Goal: Task Accomplishment & Management: Use online tool/utility

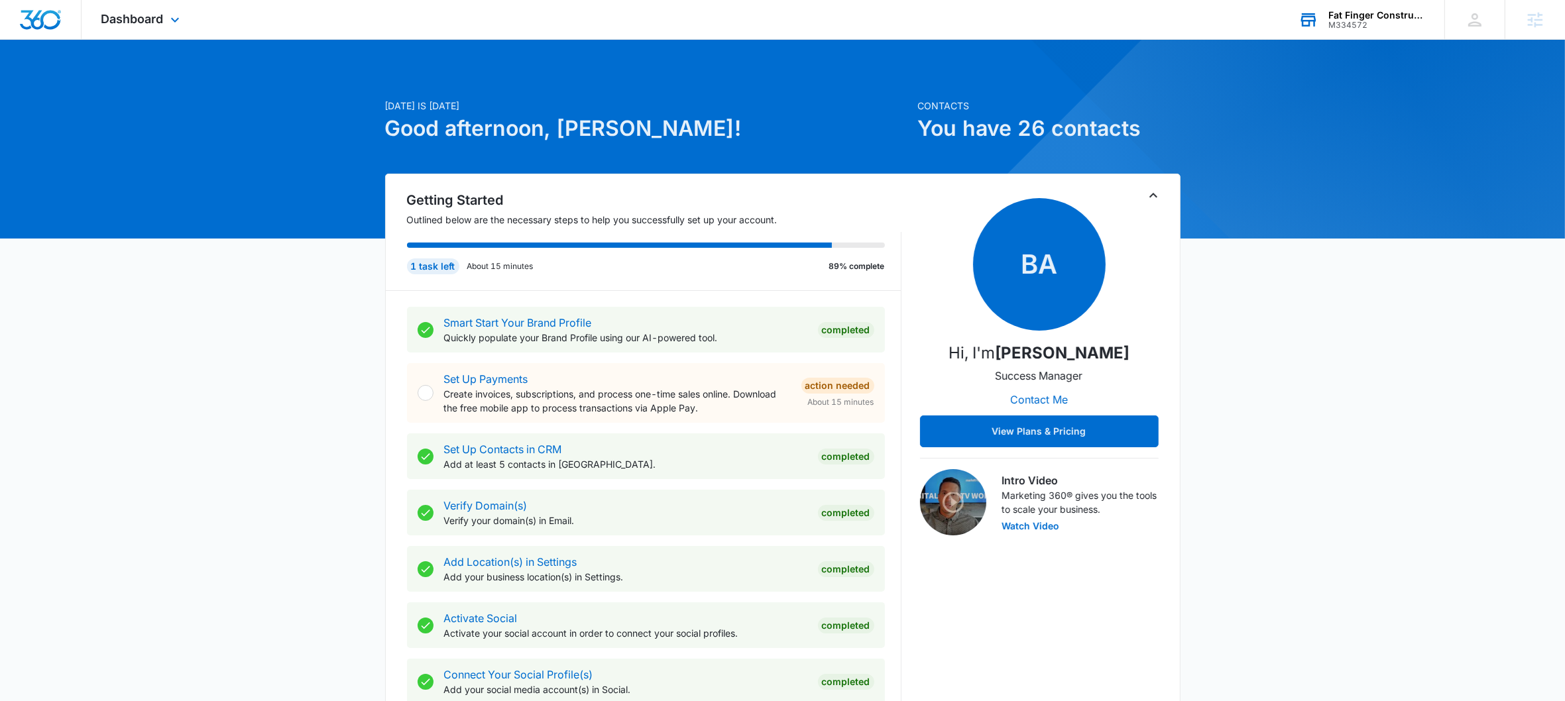
click at [1376, 21] on div "M334572" at bounding box center [1376, 25] width 97 height 9
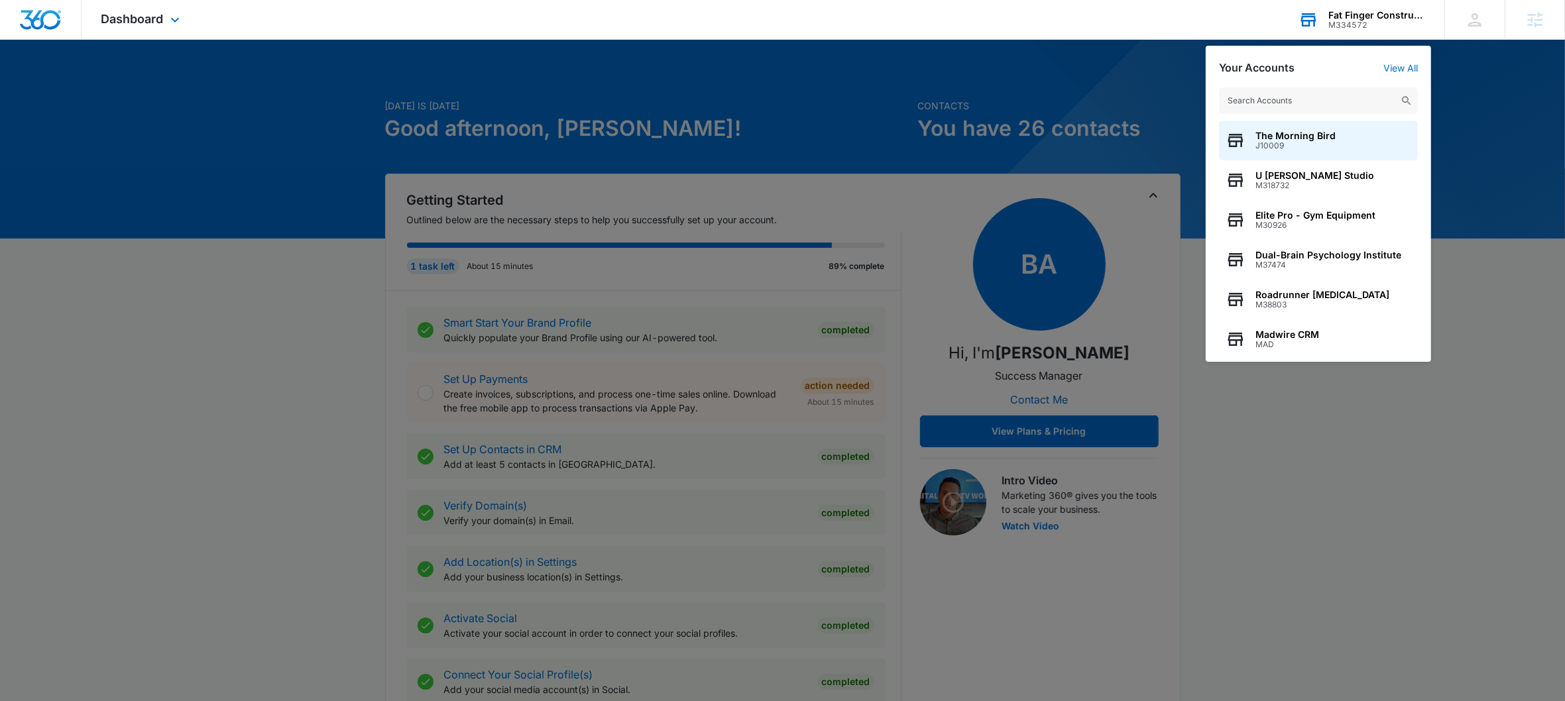
click at [1297, 106] on input "text" at bounding box center [1318, 100] width 199 height 27
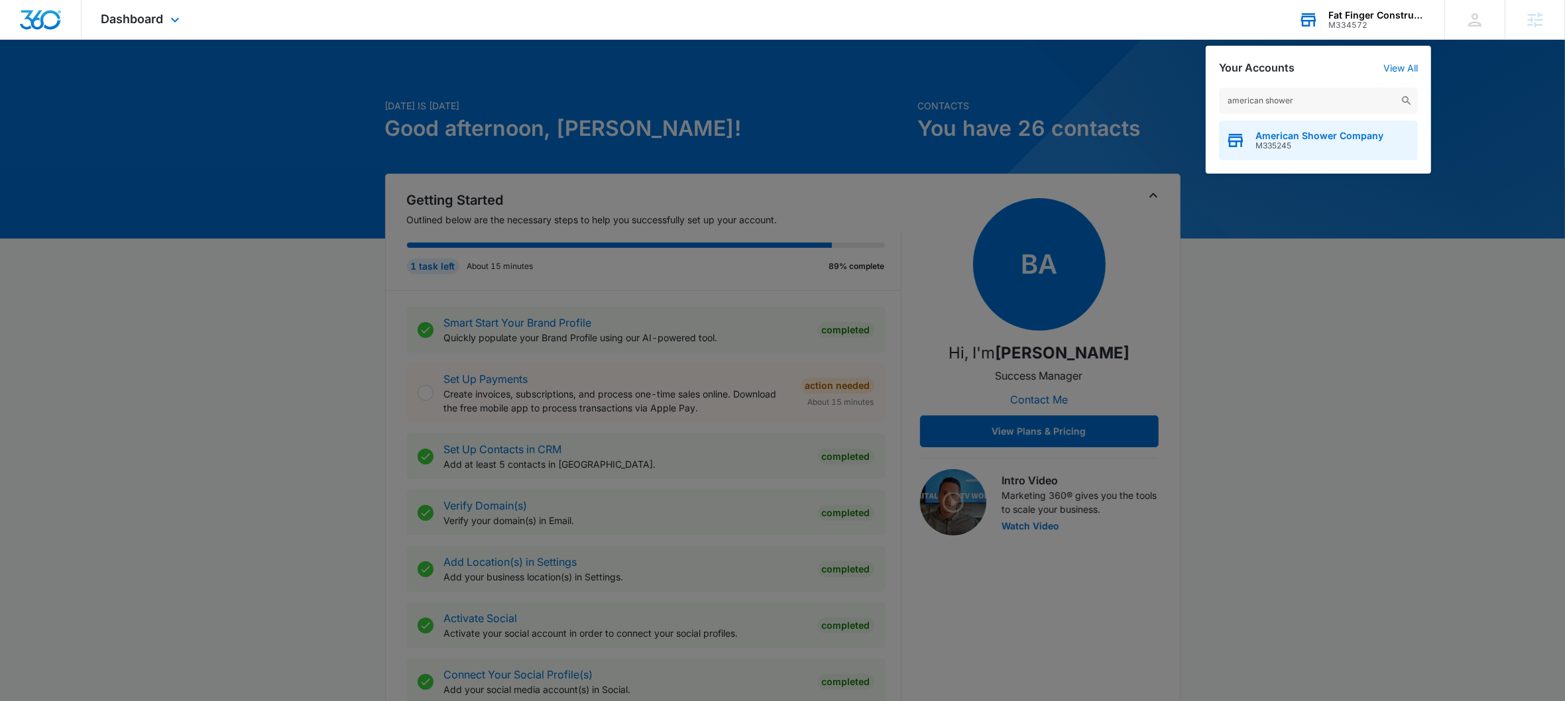
type input "american shower"
click at [1295, 141] on span "M335245" at bounding box center [1319, 145] width 128 height 9
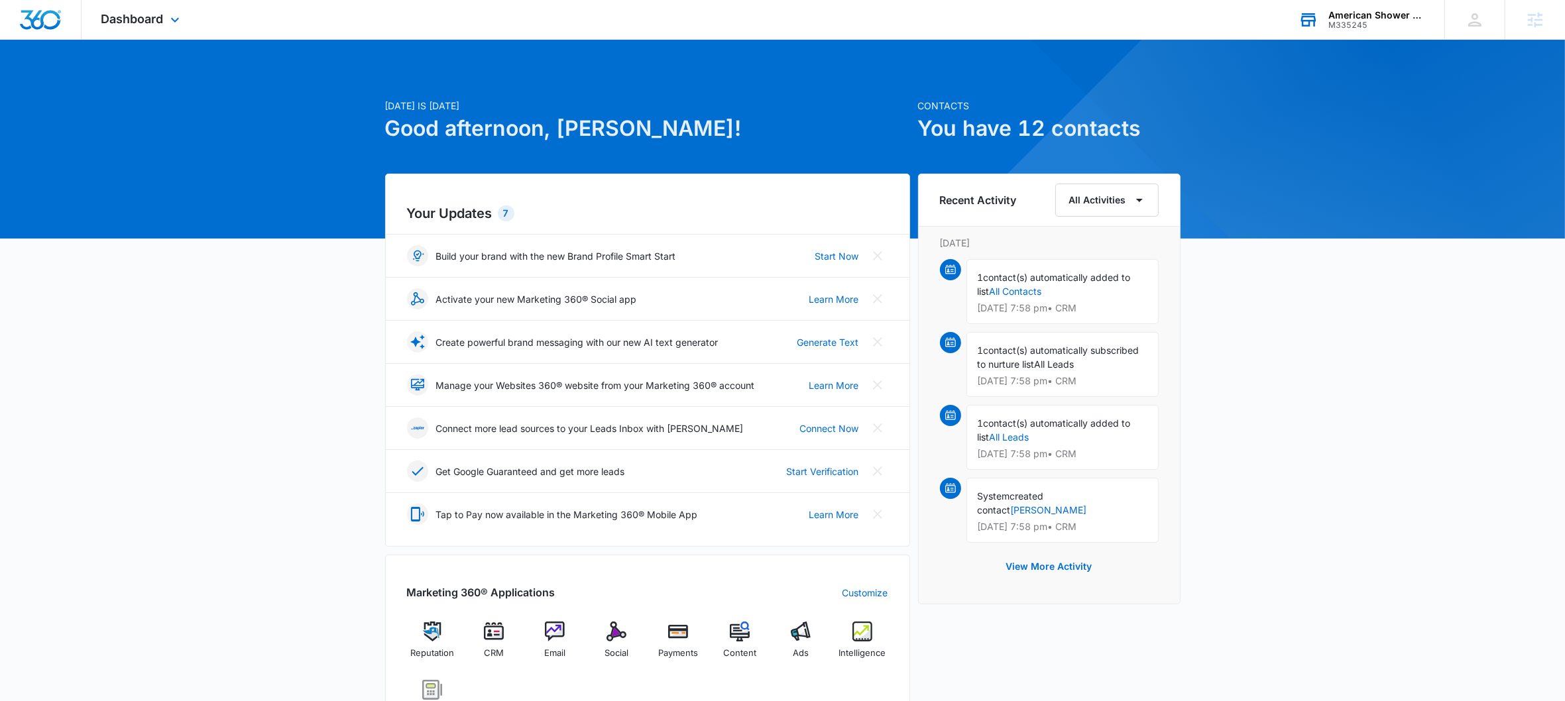
click at [178, 31] on div "Dashboard Apps Reputation CRM Email Social Payments POS Content Ads Intelligenc…" at bounding box center [142, 19] width 121 height 39
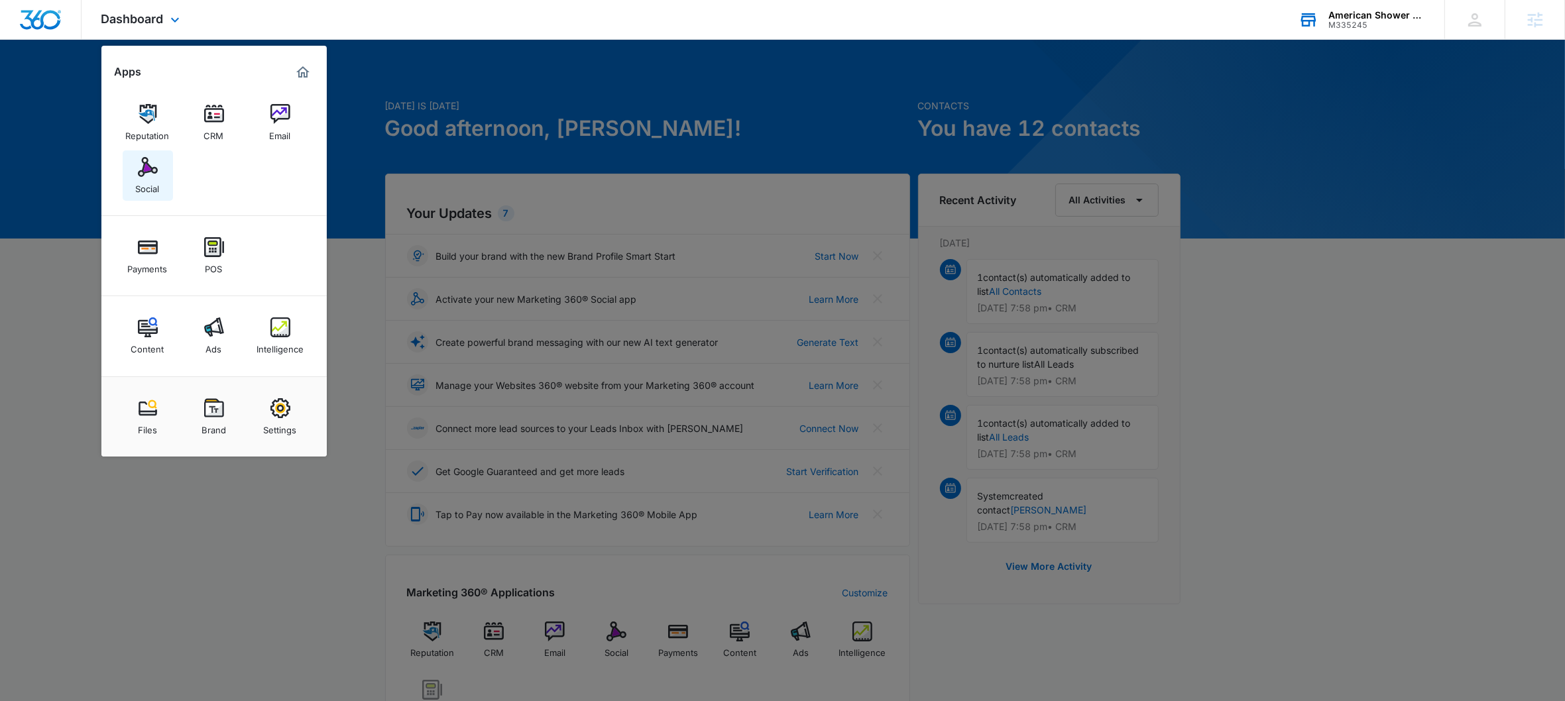
click at [155, 174] on img at bounding box center [148, 167] width 20 height 20
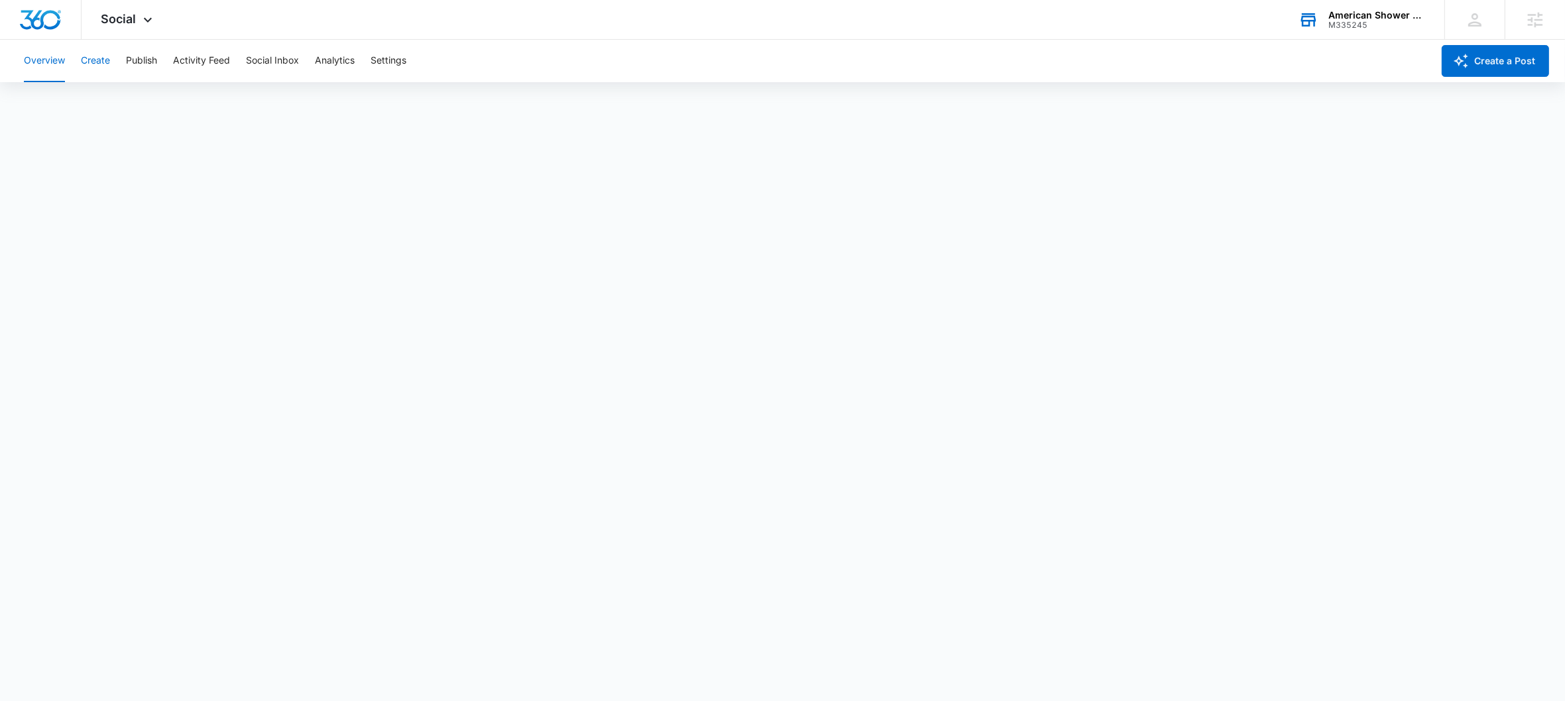
click at [103, 63] on button "Create" at bounding box center [95, 61] width 29 height 42
click at [394, 60] on button "Settings" at bounding box center [388, 61] width 36 height 42
click at [100, 64] on button "Create" at bounding box center [95, 61] width 29 height 42
click at [130, 101] on button "Approvals" at bounding box center [129, 101] width 44 height 37
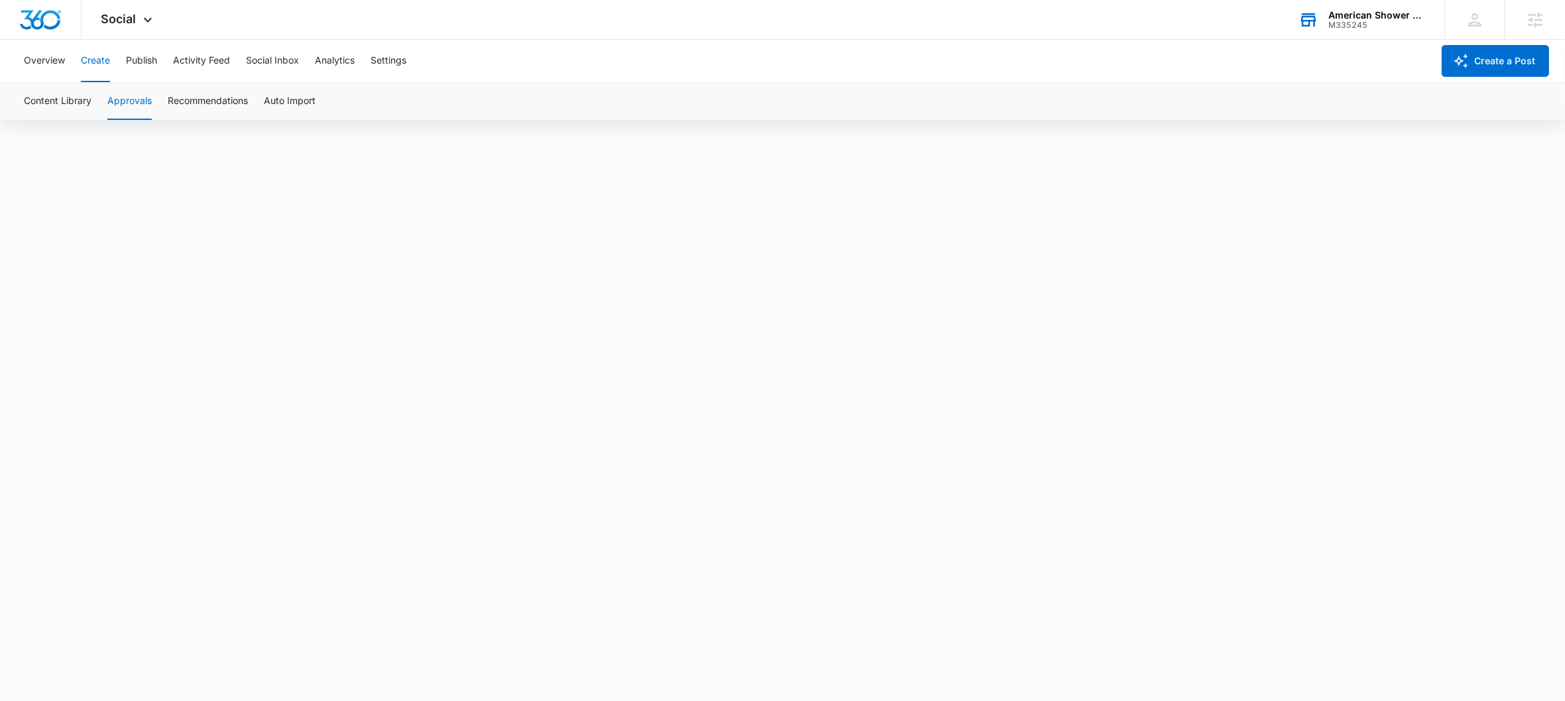
click at [1348, 12] on div "American Shower Company" at bounding box center [1376, 15] width 97 height 11
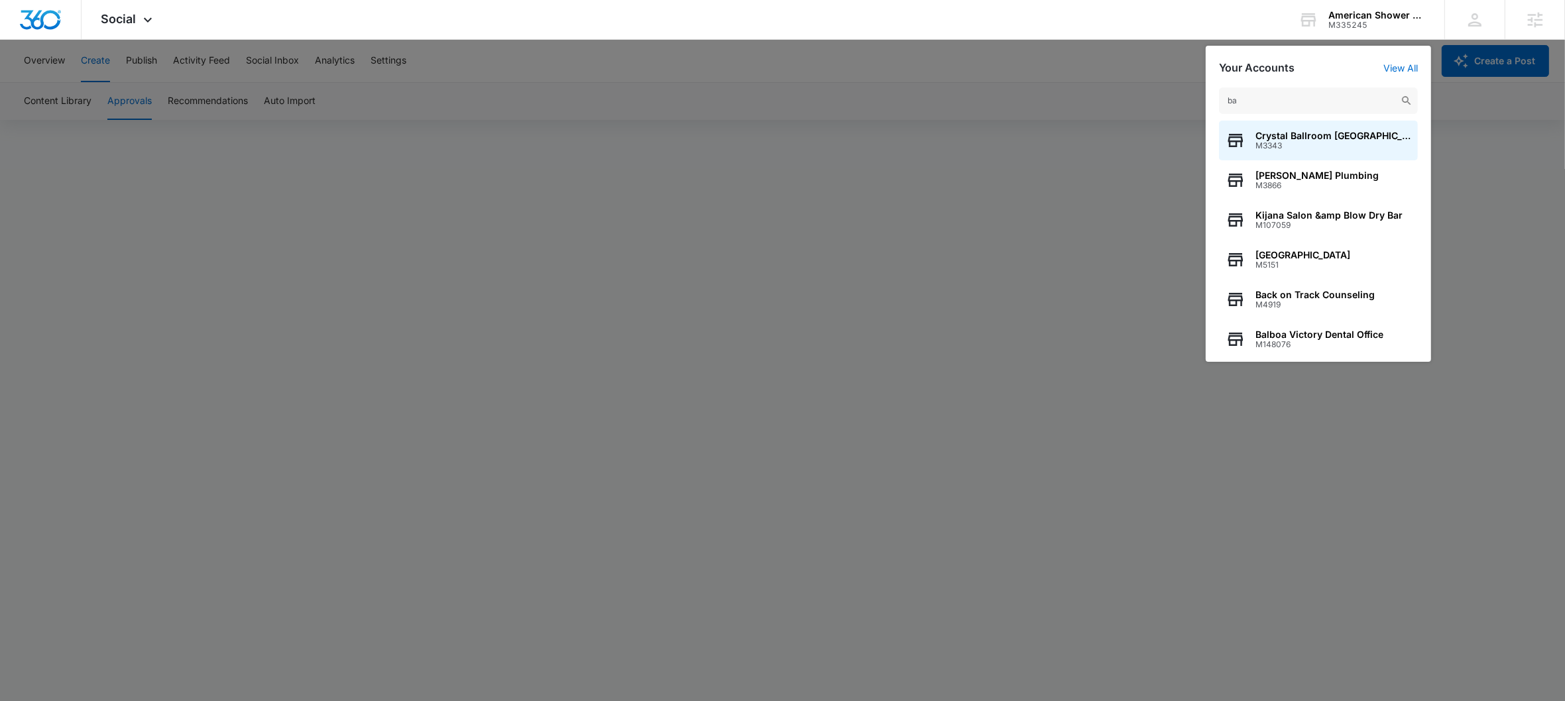
type input "ba"
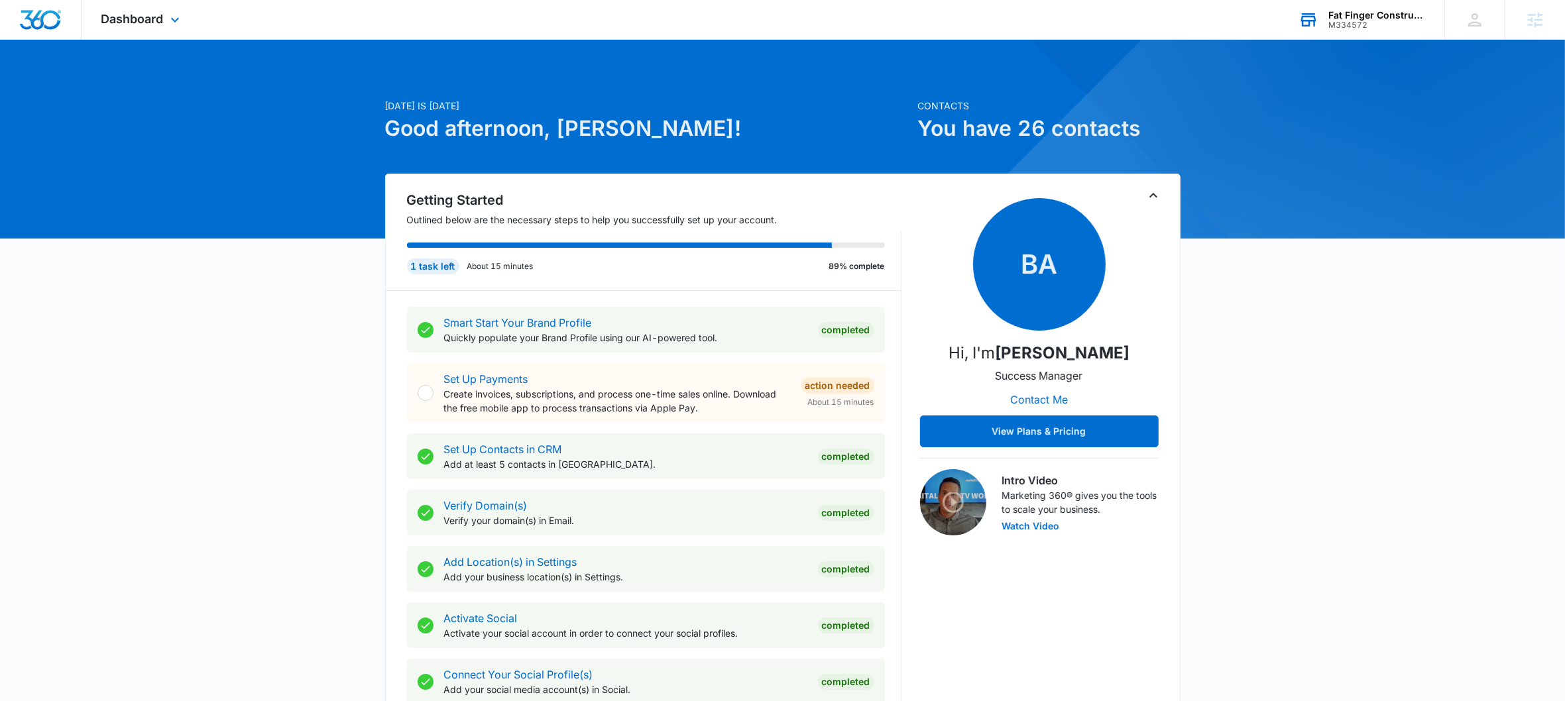
click at [1348, 23] on div "M334572" at bounding box center [1376, 25] width 97 height 9
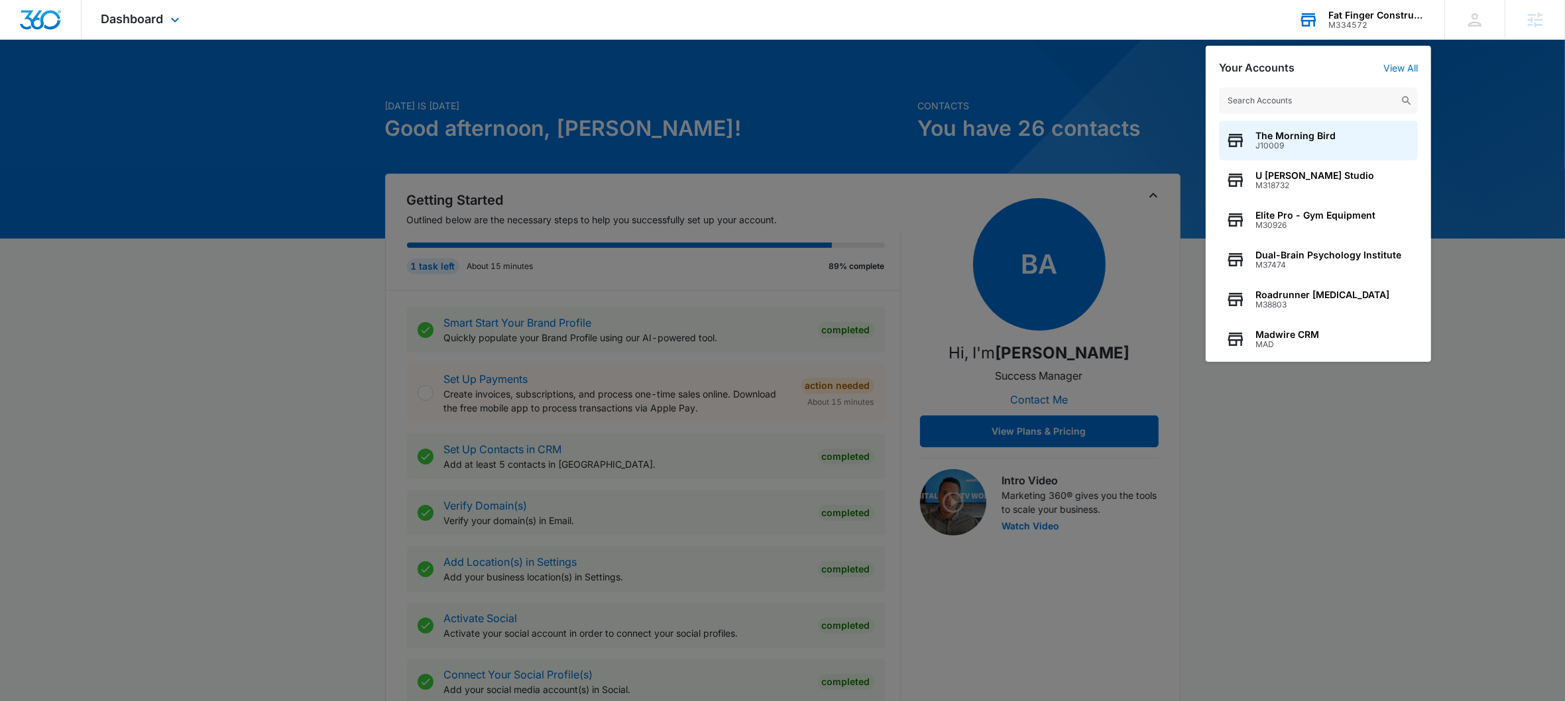
click at [1346, 93] on input "text" at bounding box center [1318, 100] width 199 height 27
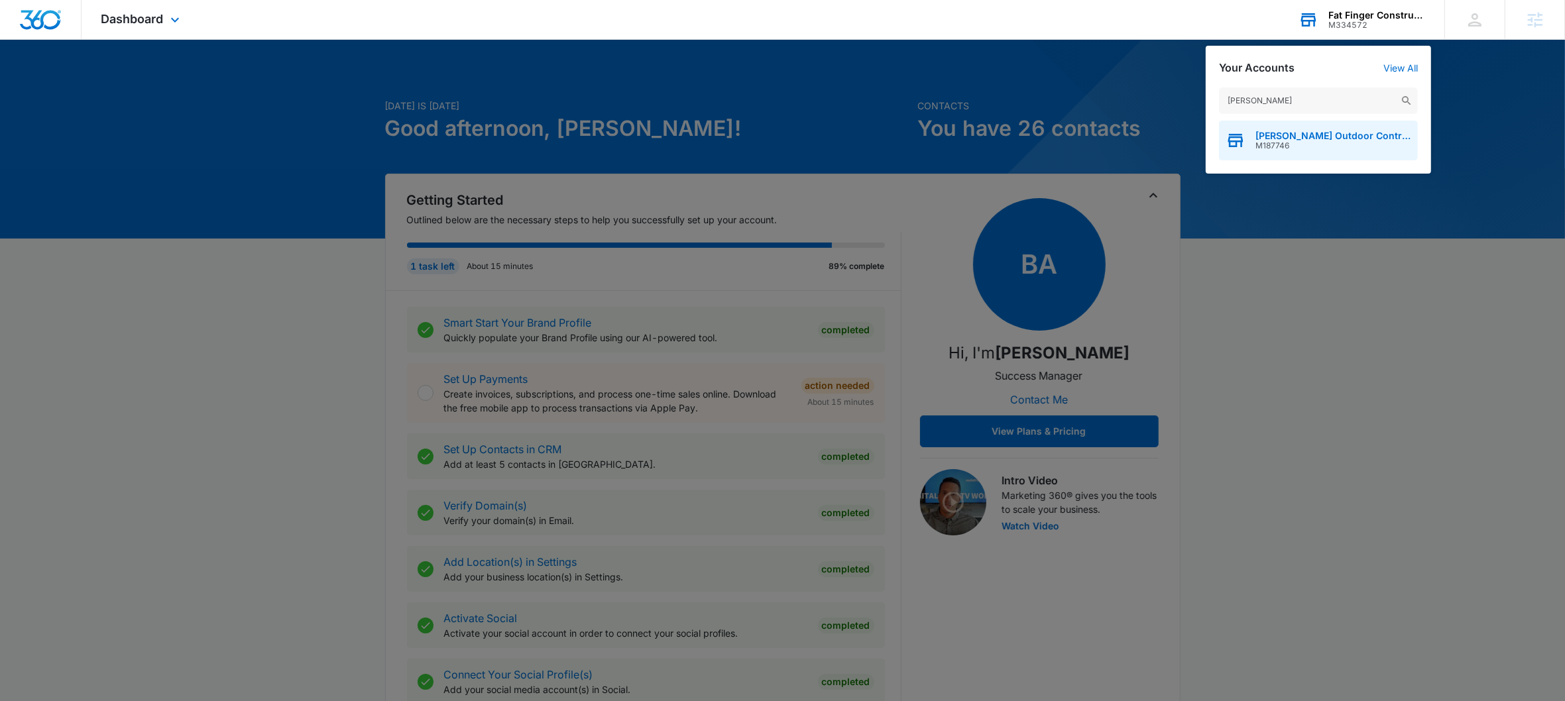
type input "winston's"
click at [1306, 136] on span "Winston's Outdoor Contractors, LLC" at bounding box center [1333, 136] width 156 height 11
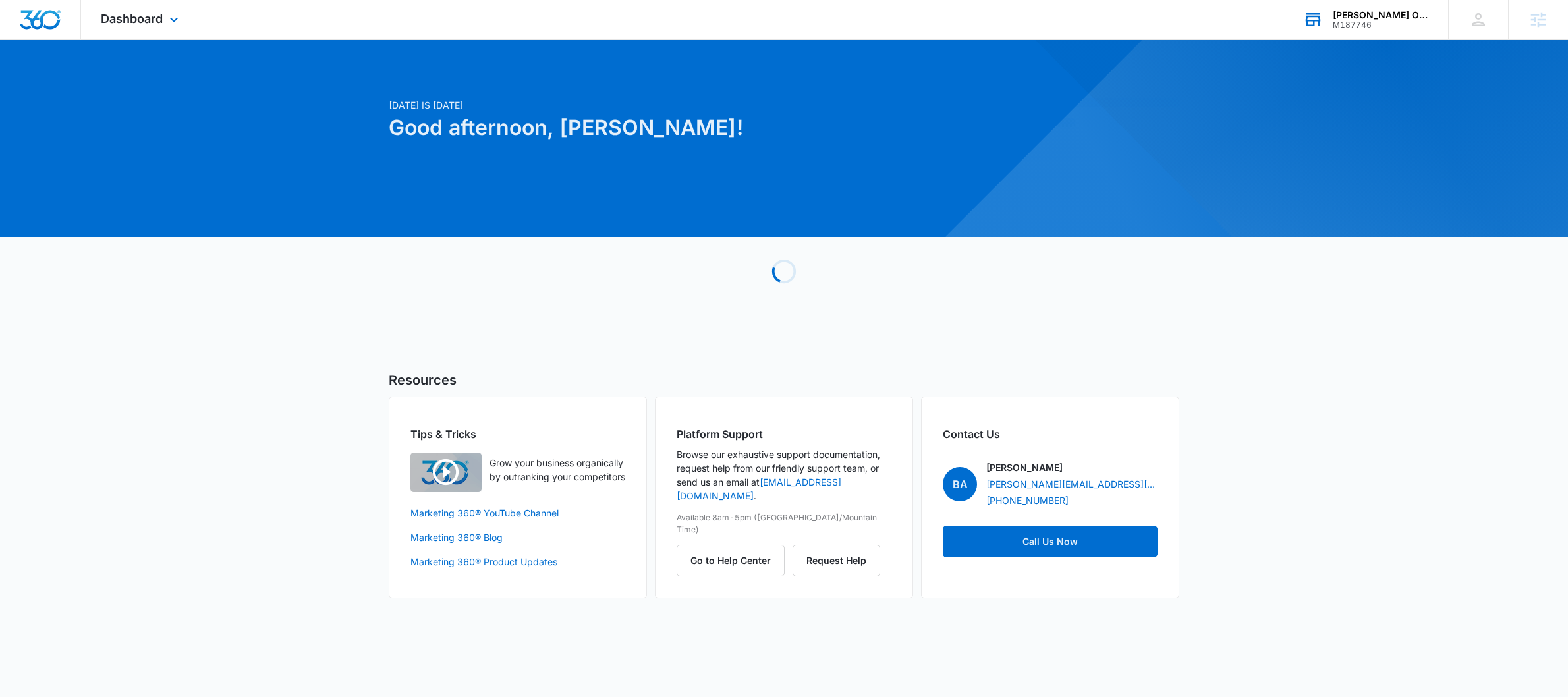
click at [151, 32] on div "Dashboard Apps Reputation Forms CRM Email Social Payments POS Content Ads Intel…" at bounding box center [141, 19] width 120 height 39
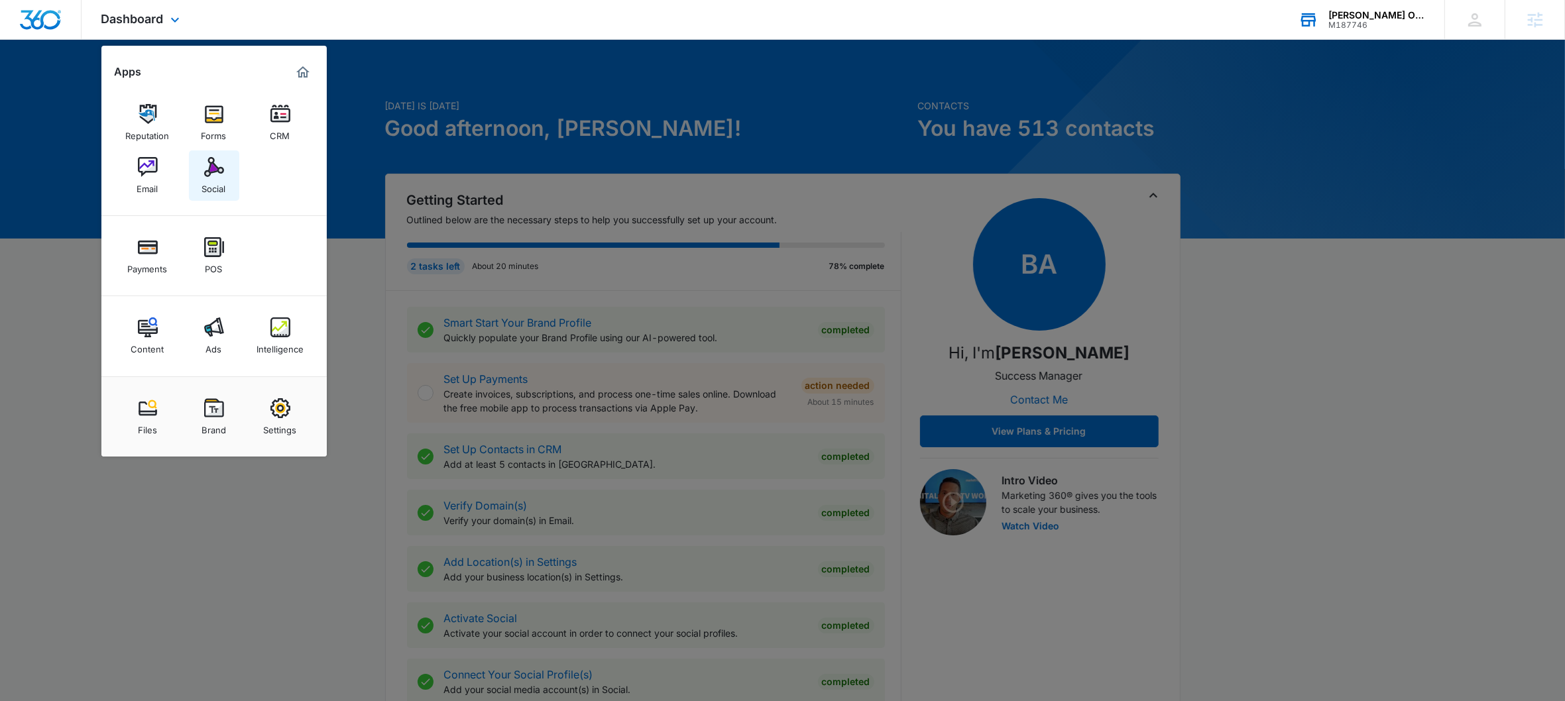
click at [217, 175] on img at bounding box center [214, 167] width 20 height 20
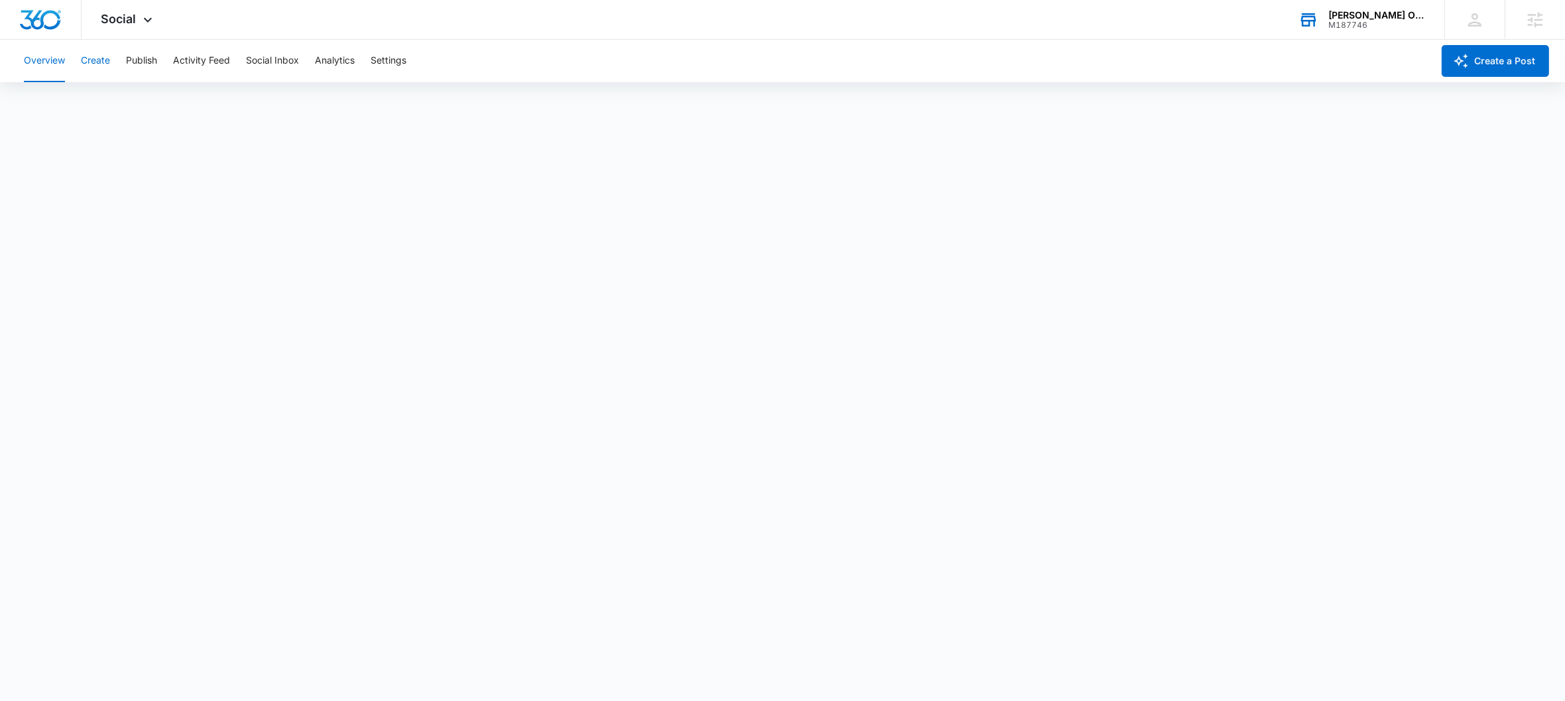
click at [100, 68] on button "Create" at bounding box center [95, 61] width 29 height 42
click at [129, 94] on button "Approvals" at bounding box center [129, 101] width 44 height 37
